Goal: Information Seeking & Learning: Compare options

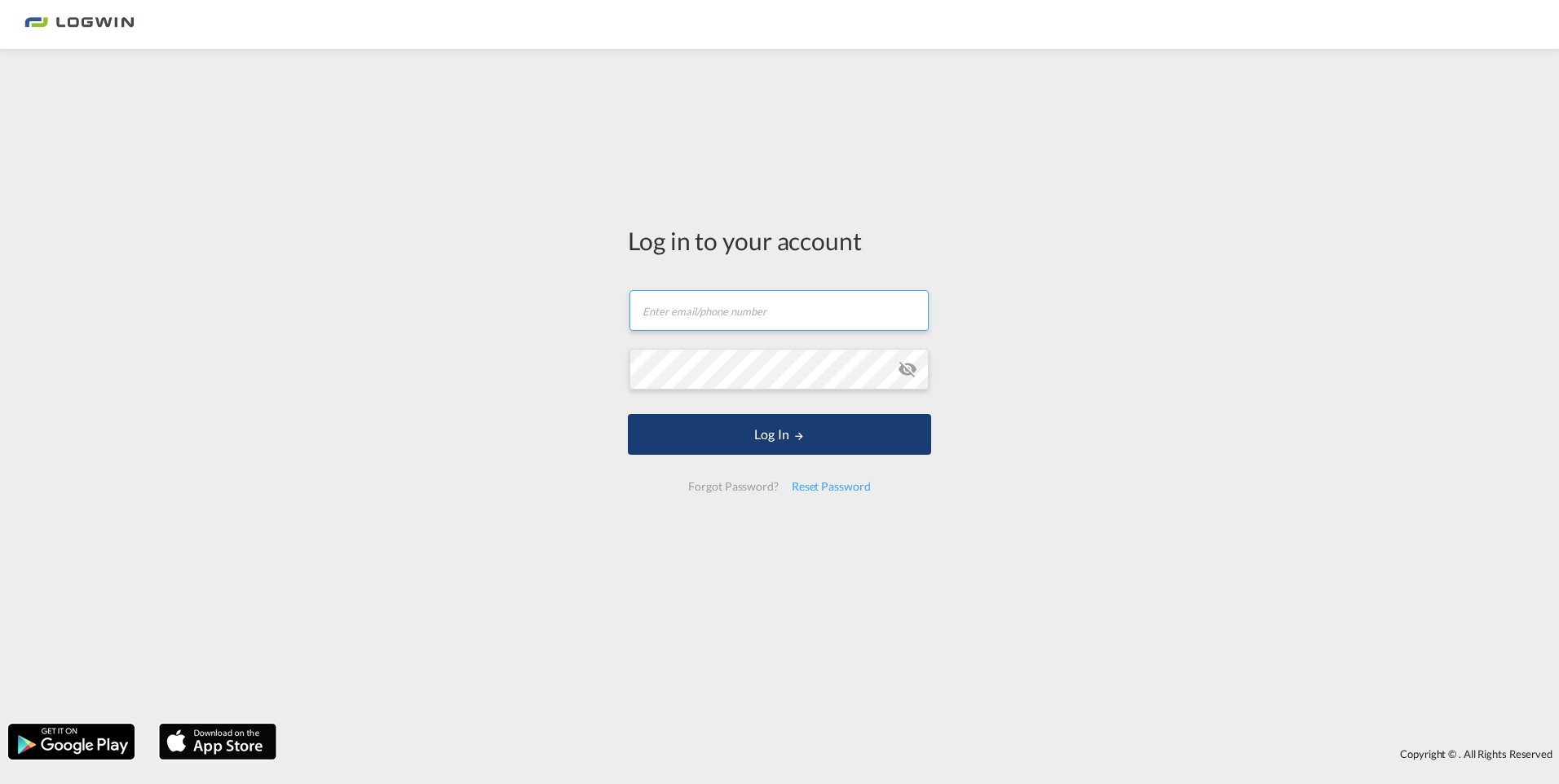
type input "[PERSON_NAME][EMAIL_ADDRESS][DOMAIN_NAME]"
click at [781, 434] on button "Log In" at bounding box center [780, 434] width 304 height 41
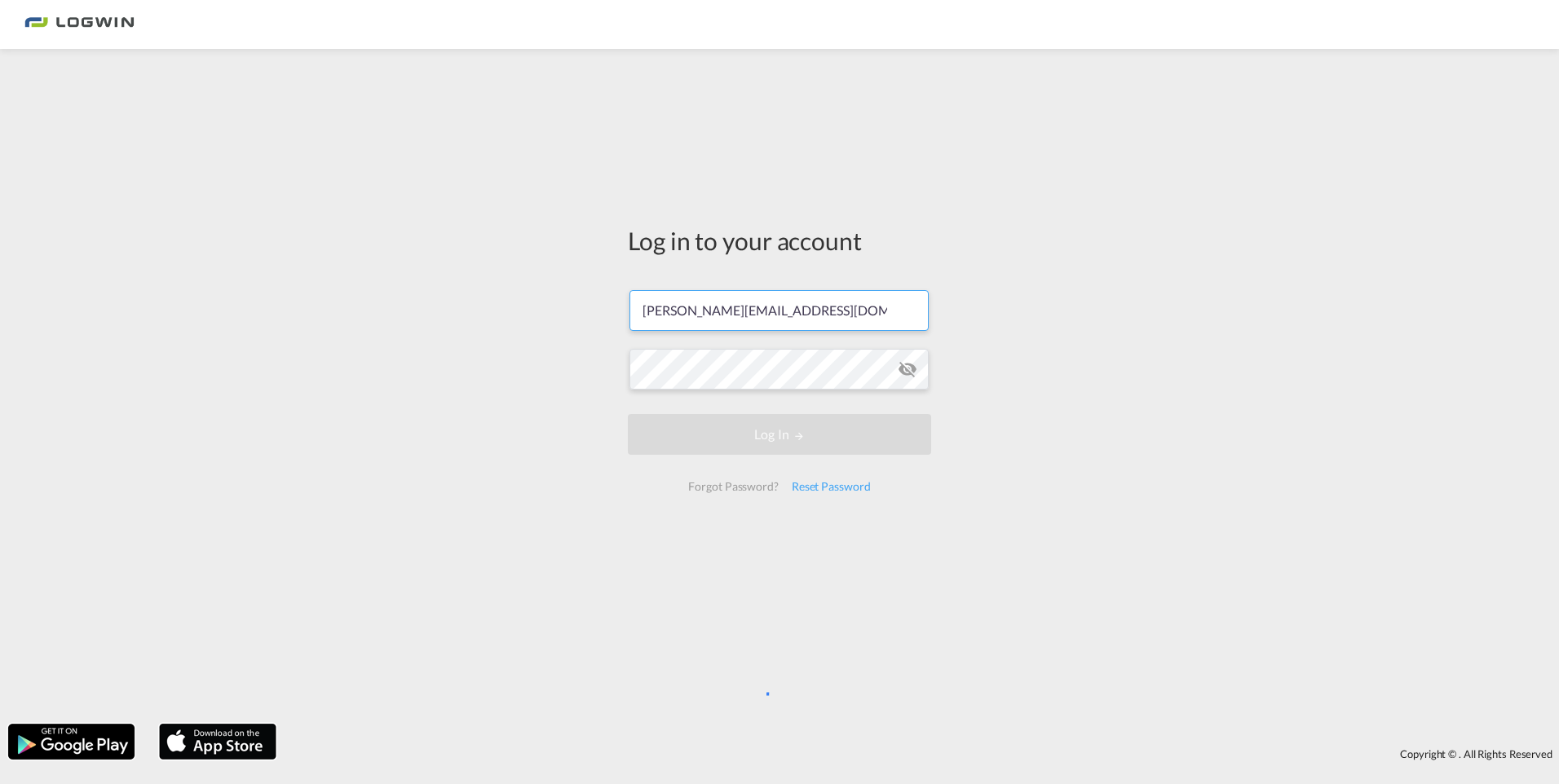
scroll to position [0, 38]
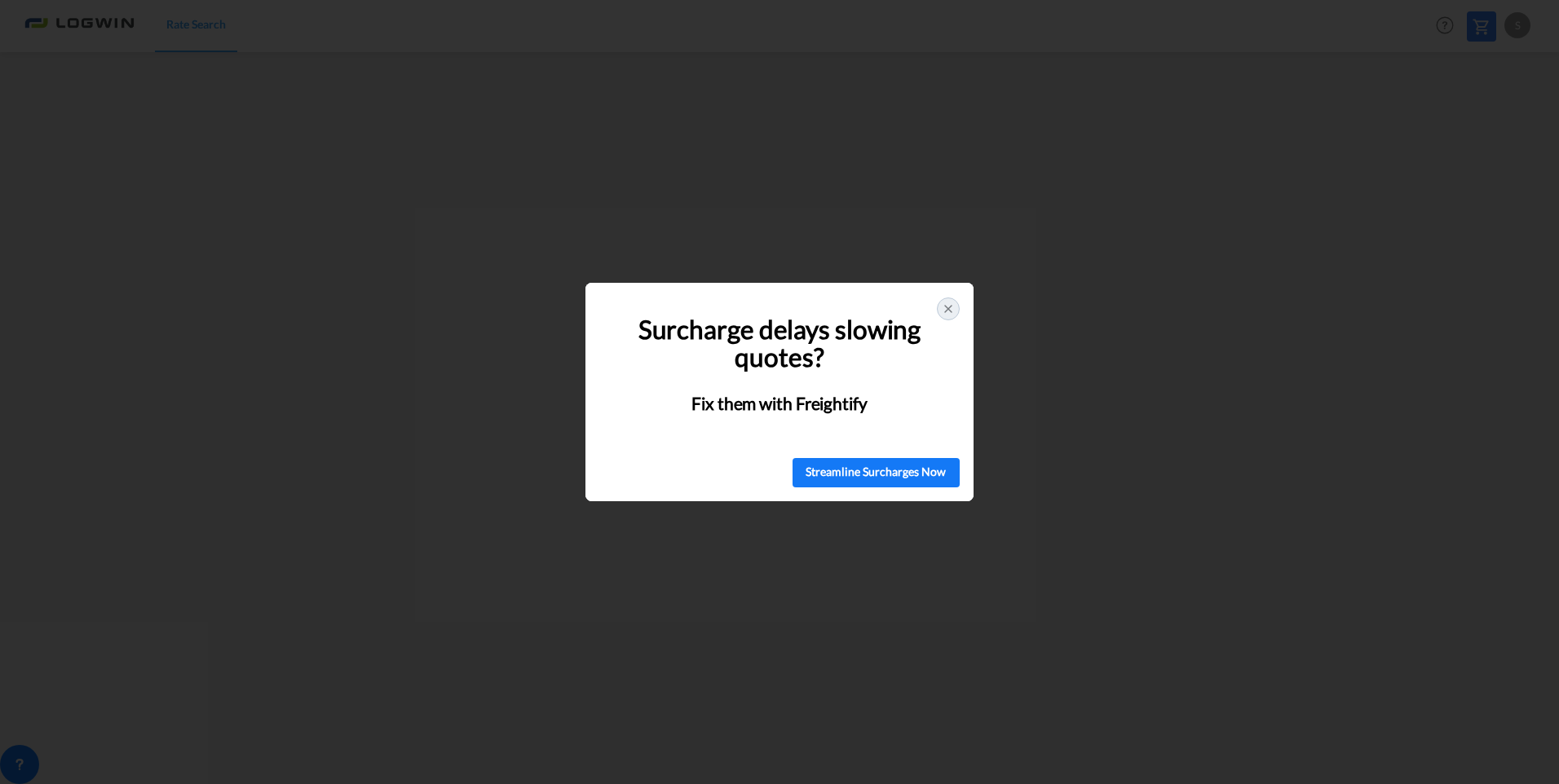
click at [950, 306] on icon at bounding box center [949, 309] width 13 height 13
